Goal: Obtain resource: Download file/media

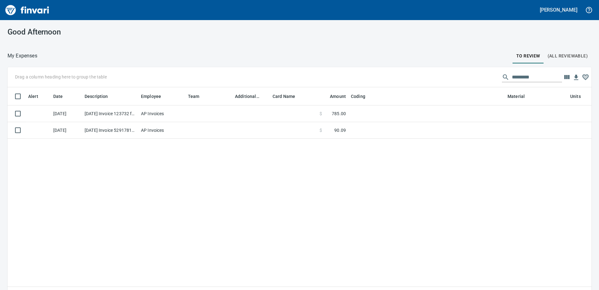
scroll to position [211, 575]
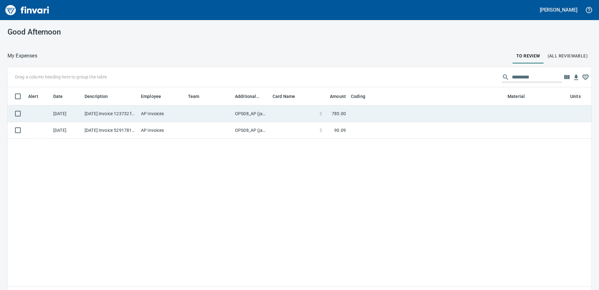
click at [249, 114] on td "OPS08_AP (janettep, samr)" at bounding box center [252, 113] width 38 height 17
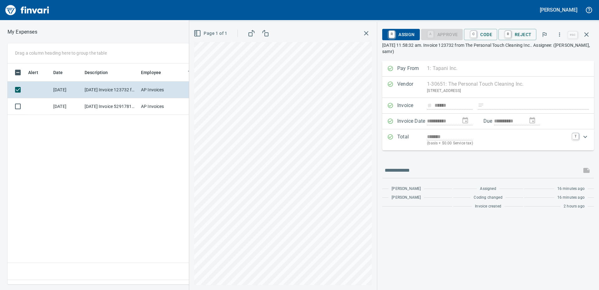
scroll to position [211, 423]
click at [560, 34] on icon "button" at bounding box center [560, 34] width 6 height 6
click at [539, 51] on span "Download" at bounding box center [559, 53] width 60 height 8
click at [589, 35] on icon "button" at bounding box center [587, 35] width 8 height 8
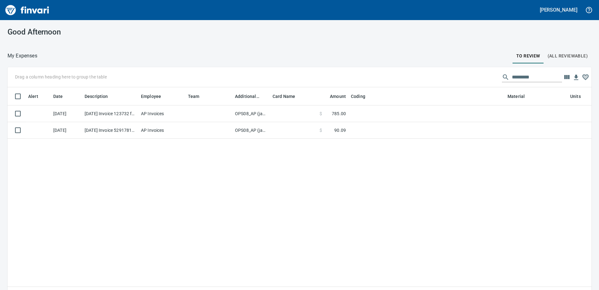
scroll to position [1, 1]
